Goal: Find specific page/section: Find specific page/section

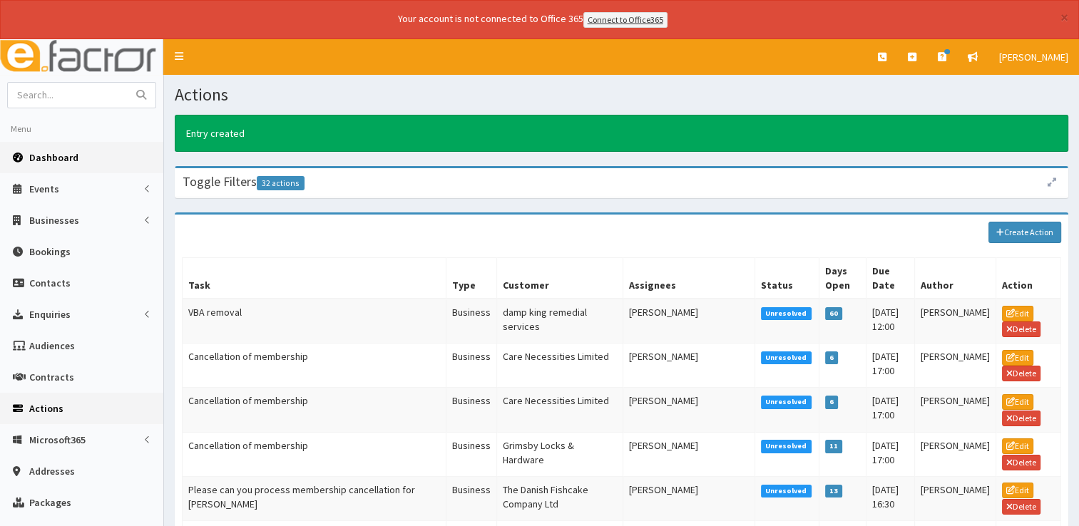
click at [47, 154] on span "Dashboard" at bounding box center [53, 157] width 49 height 13
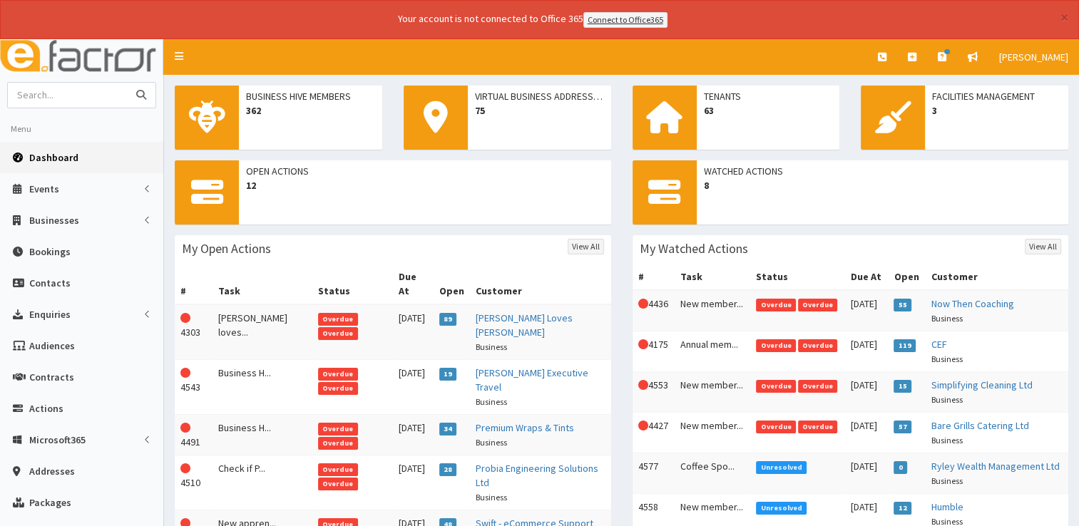
click at [101, 91] on input "text" at bounding box center [68, 95] width 120 height 25
type input "acrusure"
click at [127, 83] on button "submit" at bounding box center [141, 95] width 29 height 25
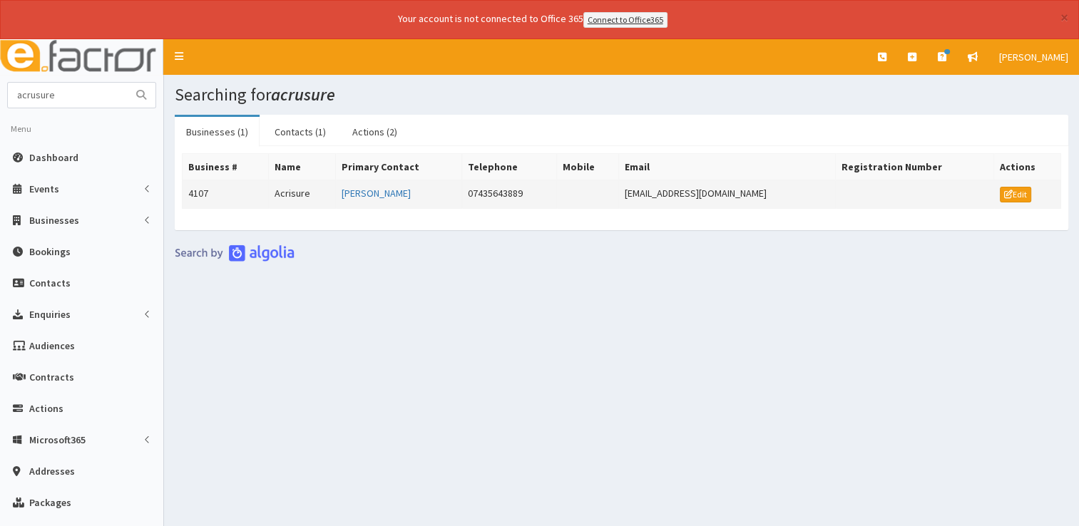
click at [288, 193] on td "Acrisure" at bounding box center [301, 194] width 67 height 29
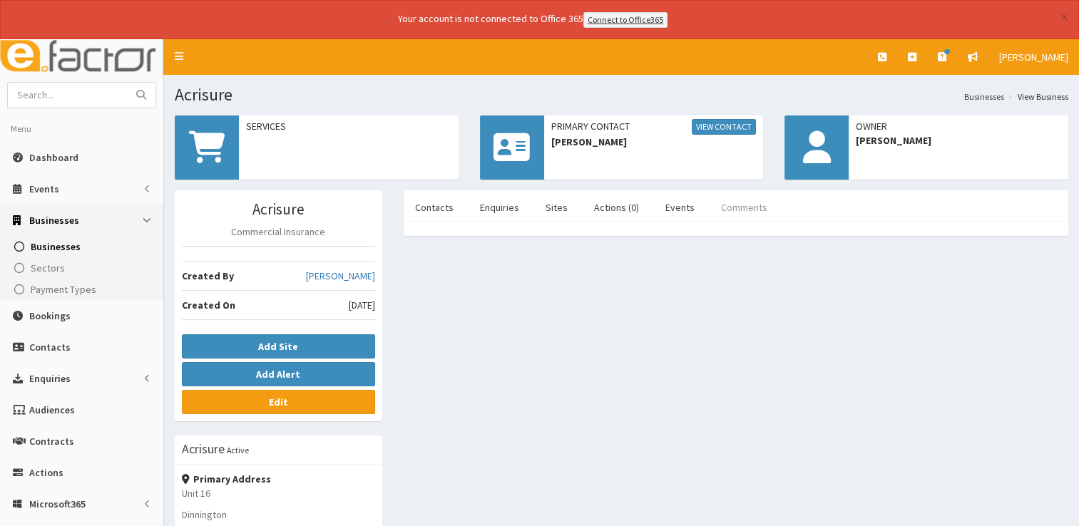
click at [733, 198] on link "Comments" at bounding box center [743, 207] width 69 height 30
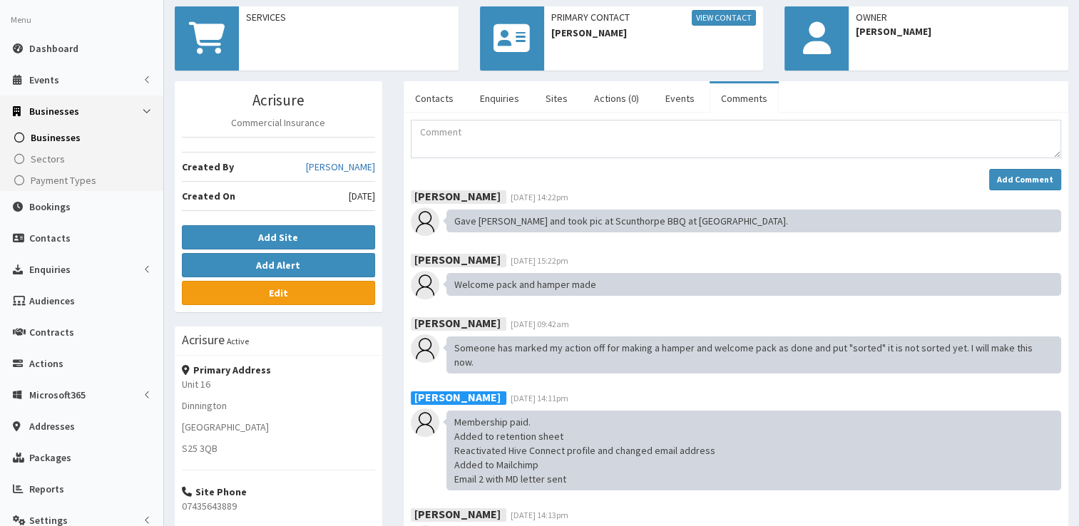
scroll to position [101, 0]
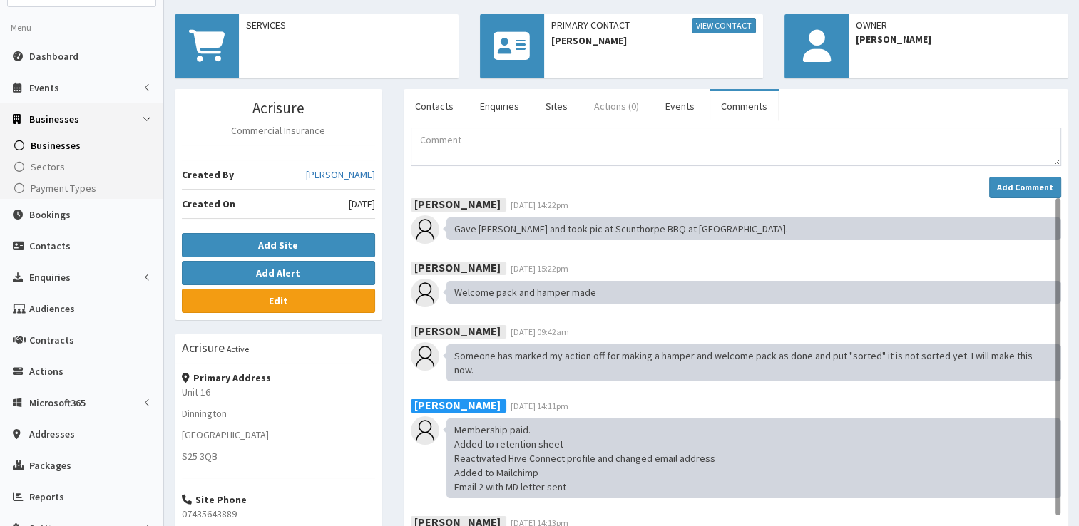
click at [610, 105] on link "Actions (0)" at bounding box center [616, 106] width 68 height 30
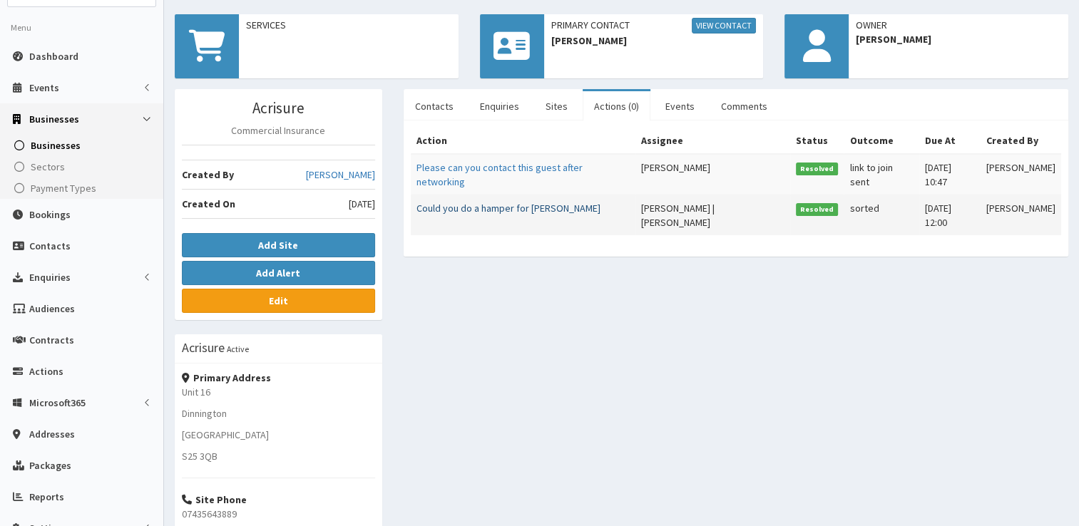
click at [488, 204] on link "Could you do a hamper for Sam Cresswell" at bounding box center [508, 208] width 184 height 13
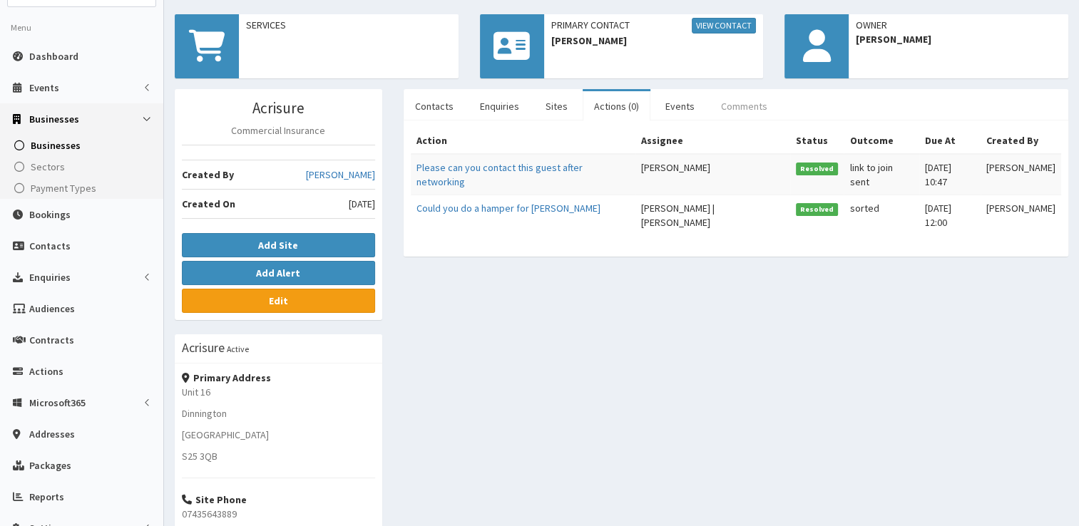
click at [733, 103] on link "Comments" at bounding box center [743, 106] width 69 height 30
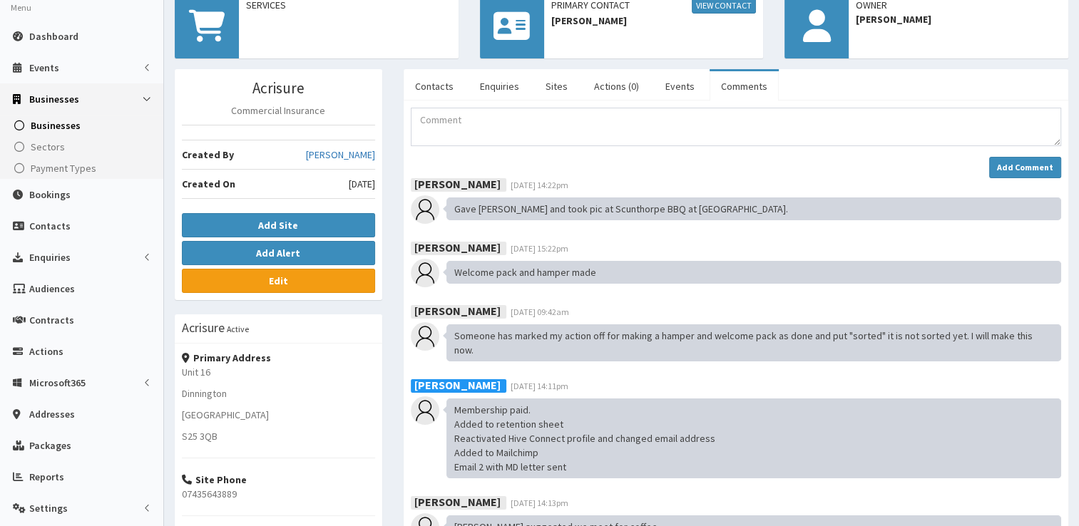
scroll to position [0, 0]
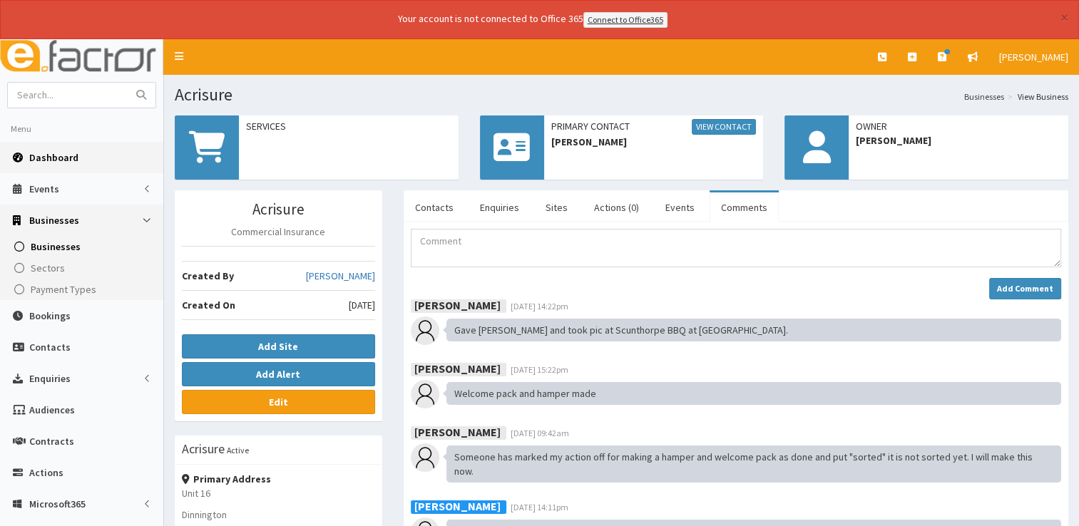
click at [53, 155] on span "Dashboard" at bounding box center [53, 157] width 49 height 13
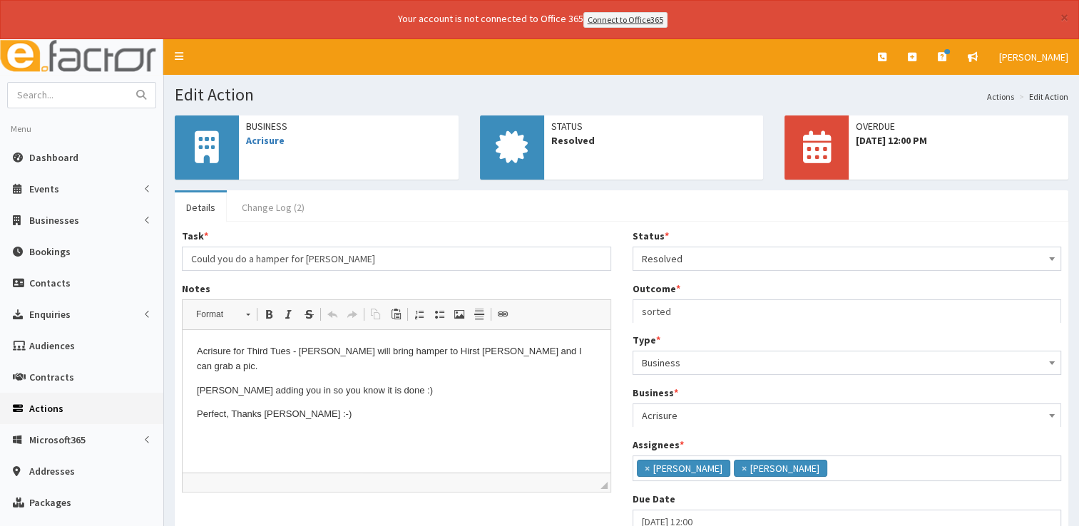
scroll to position [62, 0]
click at [285, 212] on link "Change Log (2)" at bounding box center [273, 207] width 86 height 30
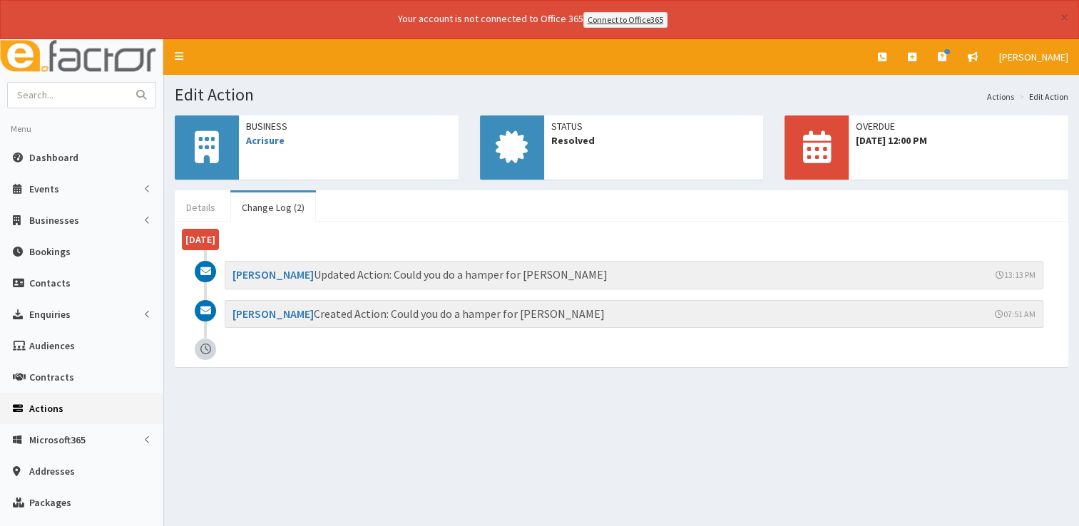
click at [202, 207] on link "Details" at bounding box center [201, 207] width 52 height 30
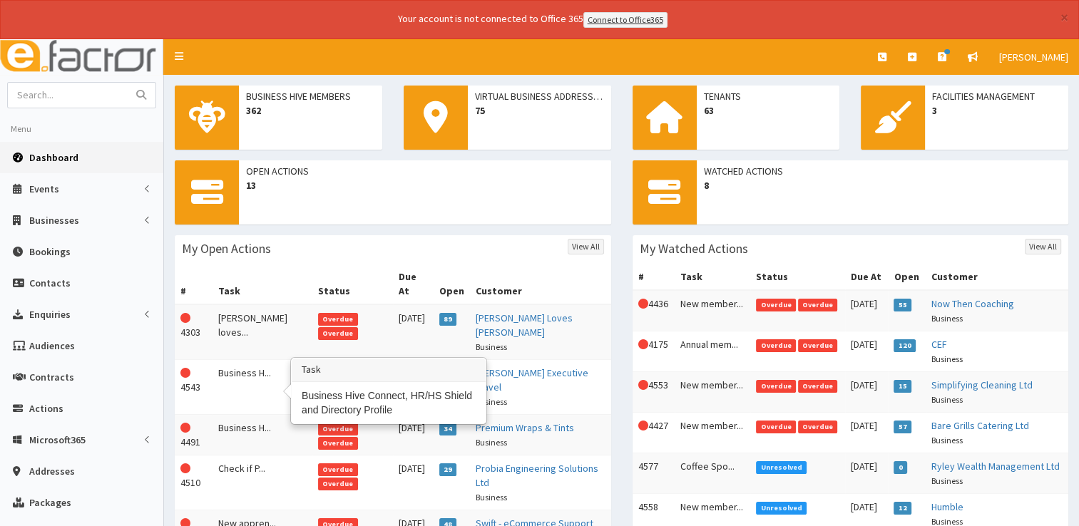
click at [250, 414] on td "Business H..." at bounding box center [262, 434] width 100 height 41
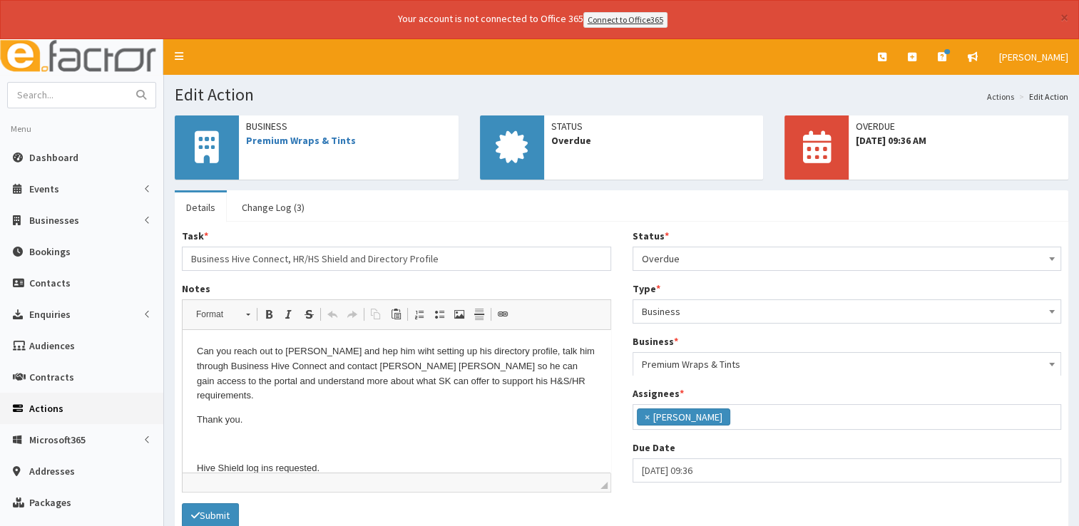
scroll to position [102, 0]
click at [65, 155] on span "Dashboard" at bounding box center [53, 157] width 49 height 13
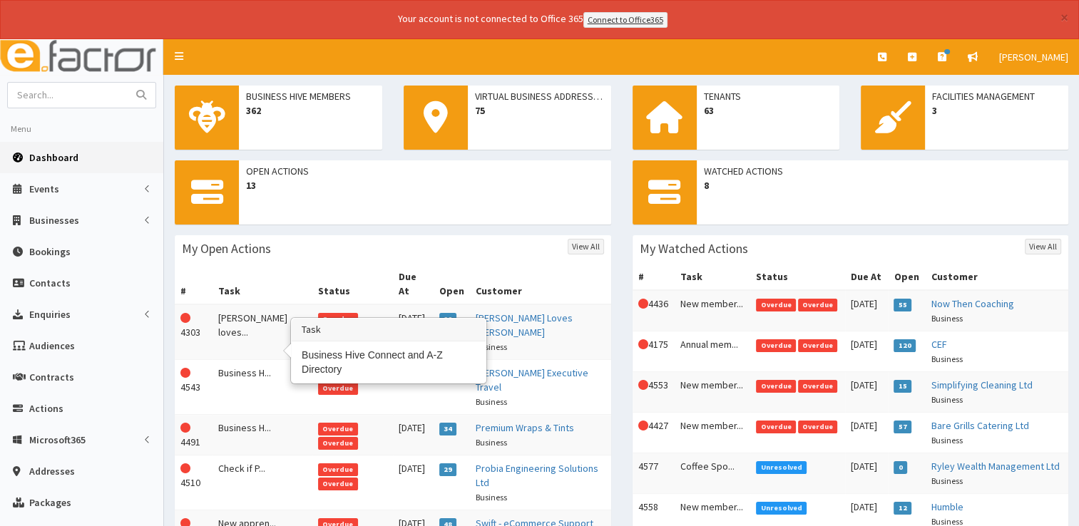
click at [245, 359] on td "Business H..." at bounding box center [262, 386] width 100 height 55
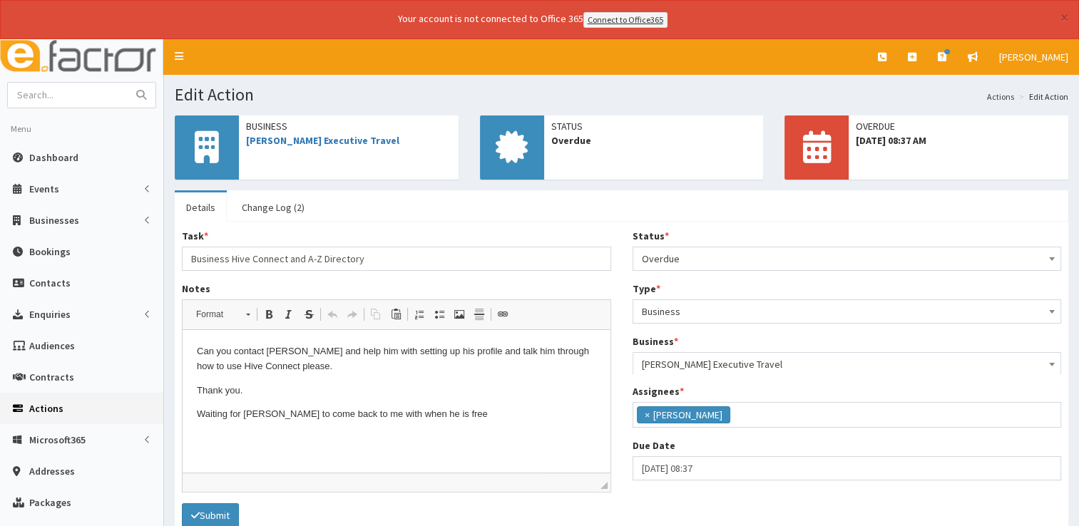
scroll to position [102, 0]
click at [57, 168] on link "Dashboard" at bounding box center [81, 157] width 163 height 31
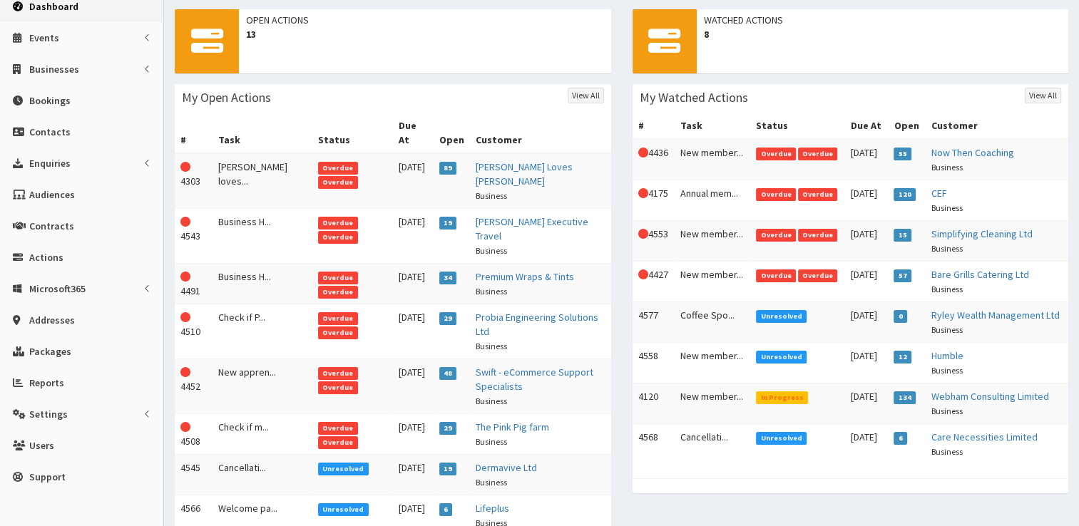
scroll to position [142, 0]
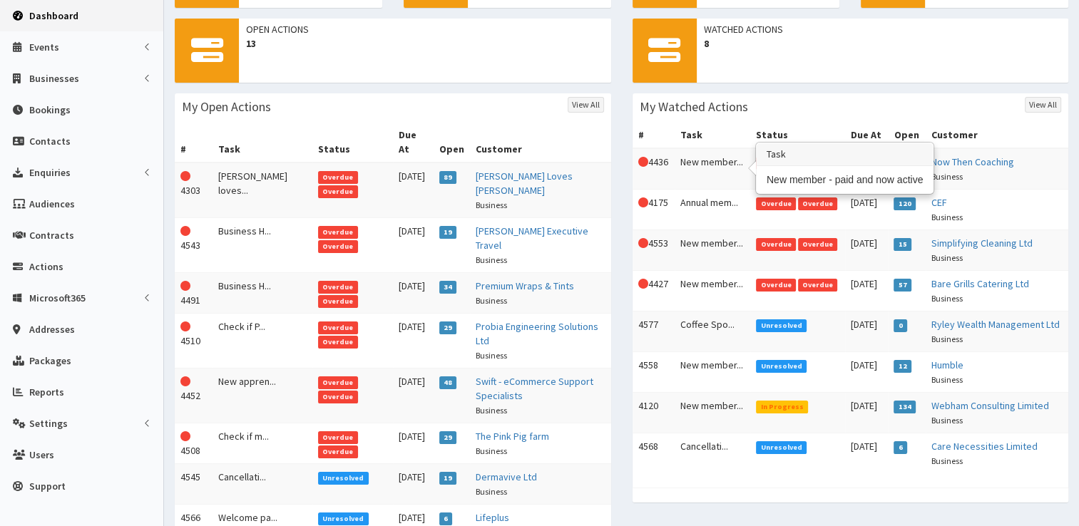
click at [703, 168] on td "New member..." at bounding box center [712, 168] width 76 height 41
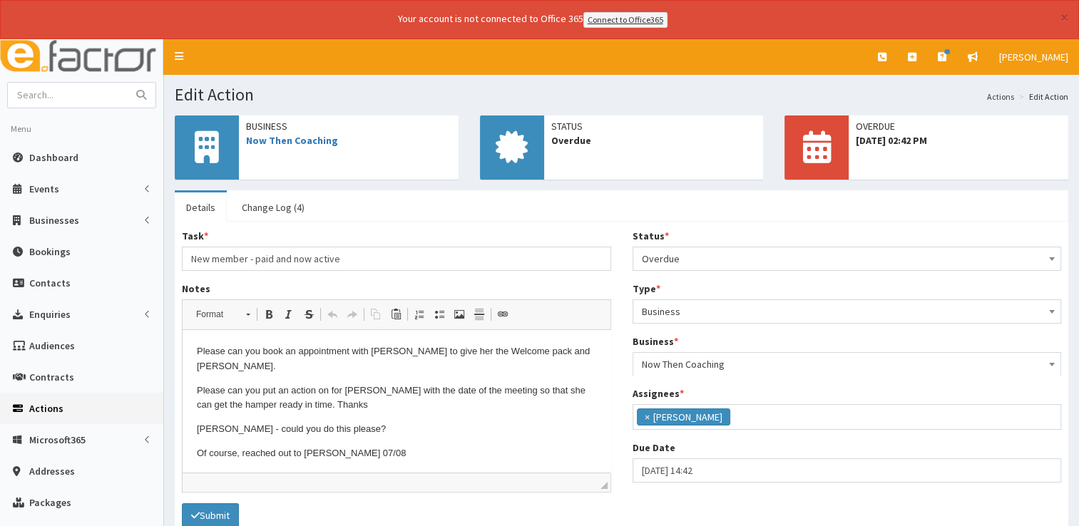
scroll to position [155, 0]
click at [289, 208] on link "Change Log (4)" at bounding box center [273, 207] width 86 height 30
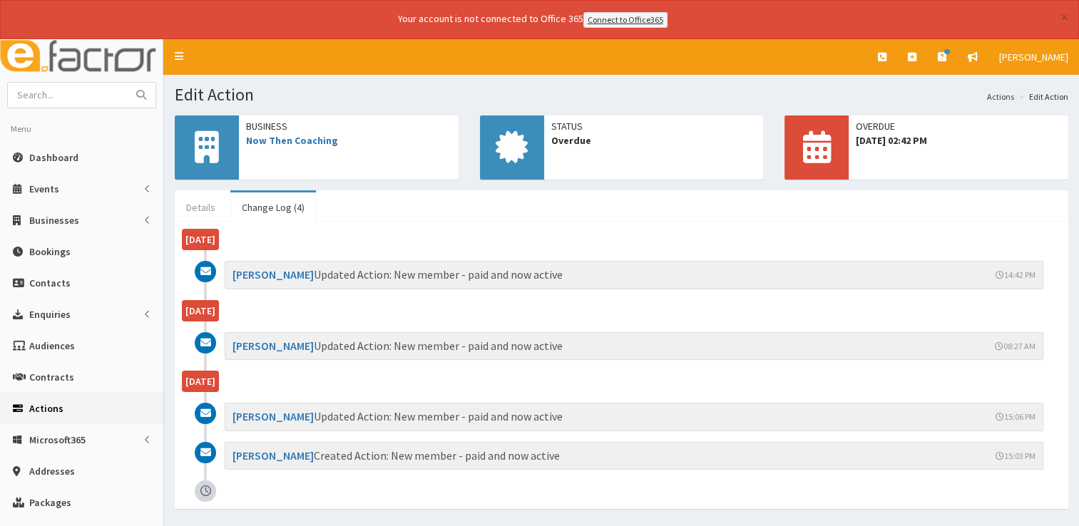
click at [203, 201] on link "Details" at bounding box center [201, 207] width 52 height 30
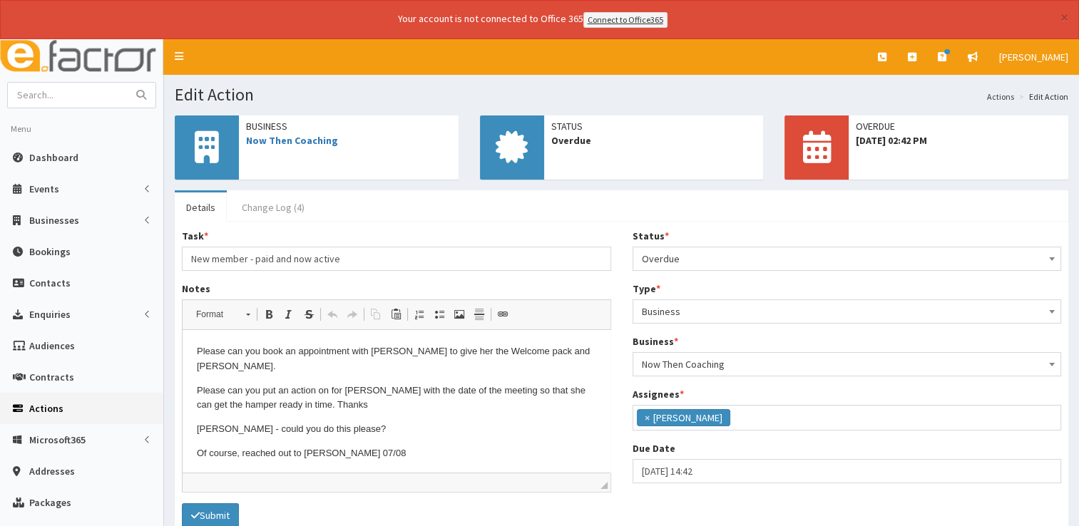
click at [267, 208] on link "Change Log (4)" at bounding box center [273, 207] width 86 height 30
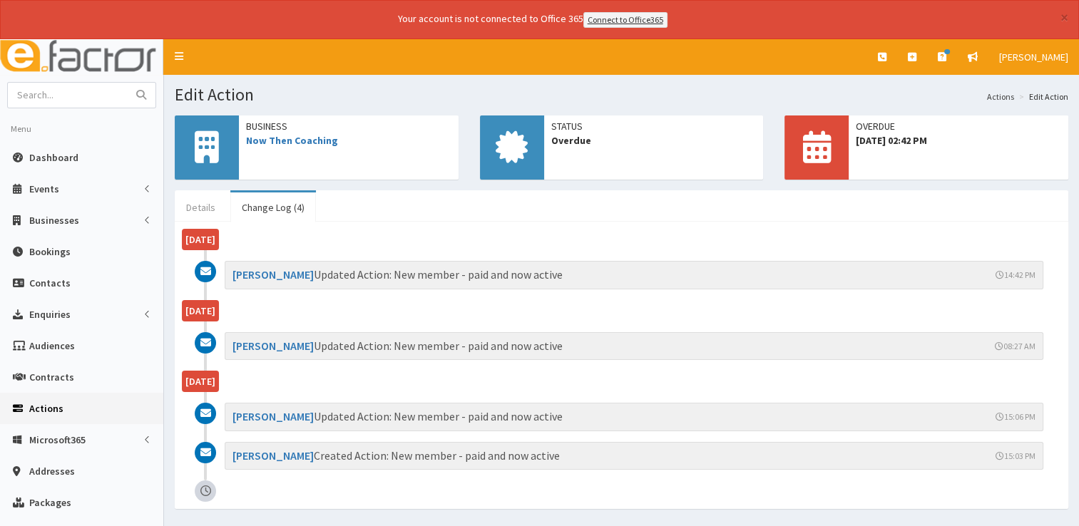
click at [208, 210] on link "Details" at bounding box center [201, 207] width 52 height 30
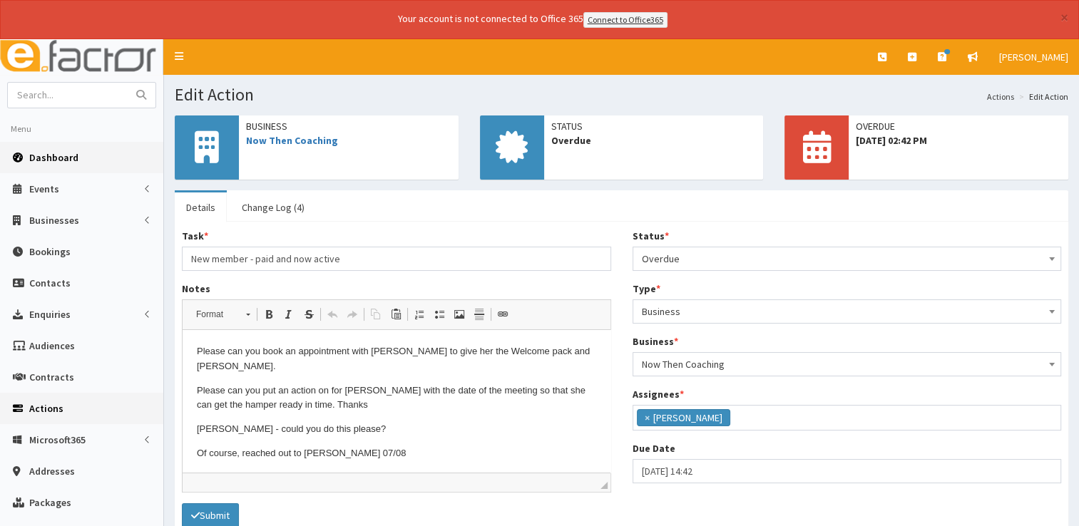
click at [75, 156] on span "Dashboard" at bounding box center [53, 157] width 49 height 13
